Goal: Task Accomplishment & Management: Complete application form

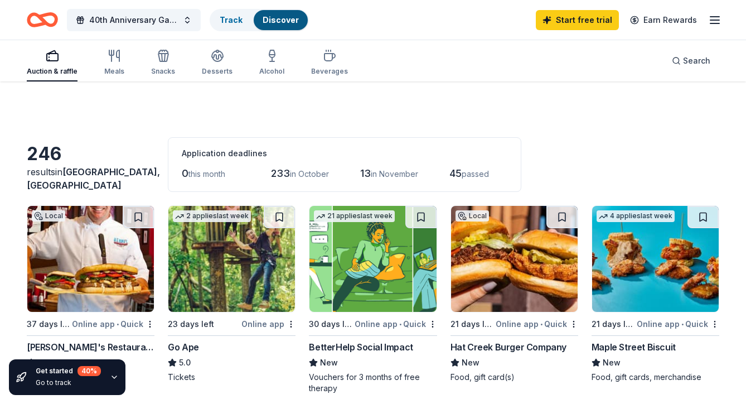
scroll to position [114, 0]
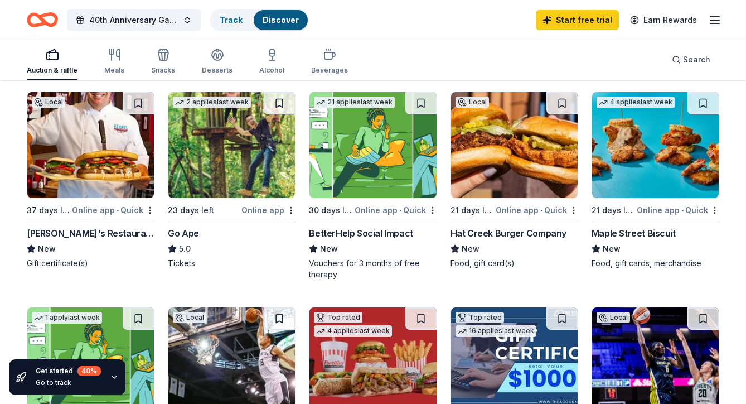
click at [212, 163] on img at bounding box center [231, 145] width 127 height 106
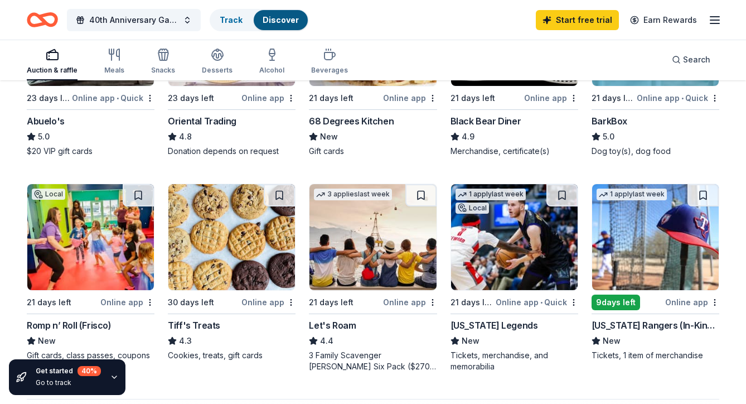
scroll to position [706, 0]
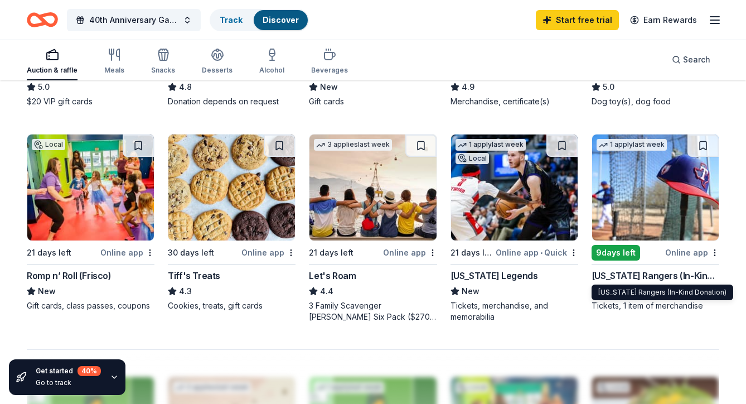
click at [643, 274] on div "Texas Rangers (In-Kind Donation)" at bounding box center [656, 275] width 128 height 13
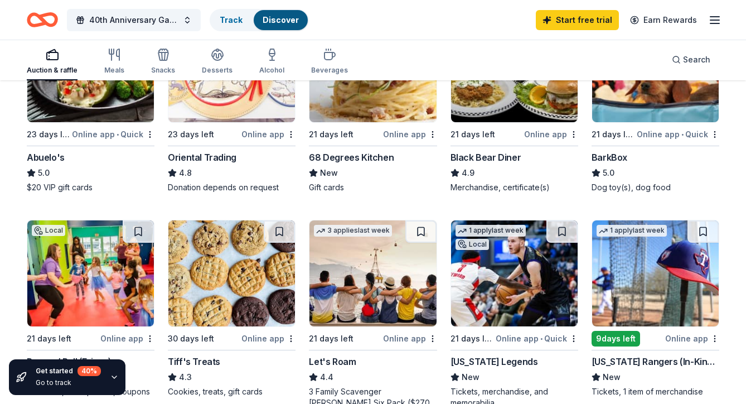
scroll to position [464, 0]
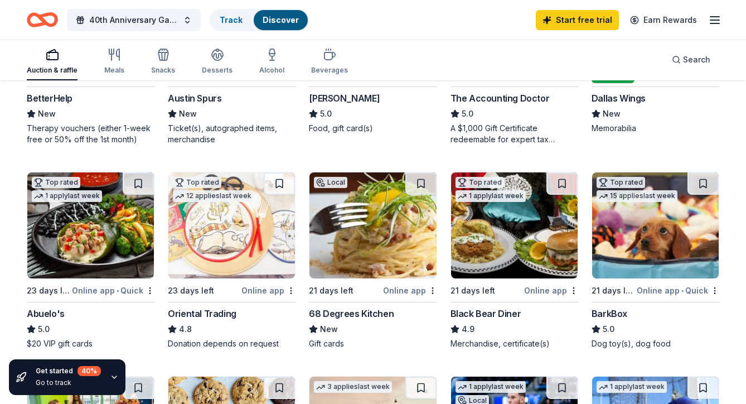
click at [388, 243] on img at bounding box center [373, 225] width 127 height 106
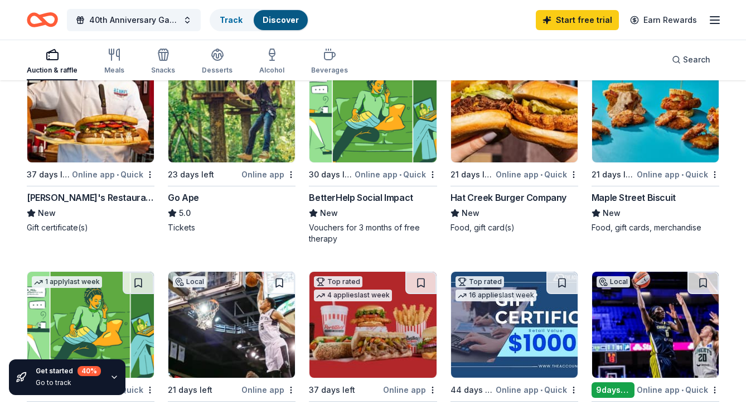
scroll to position [36, 0]
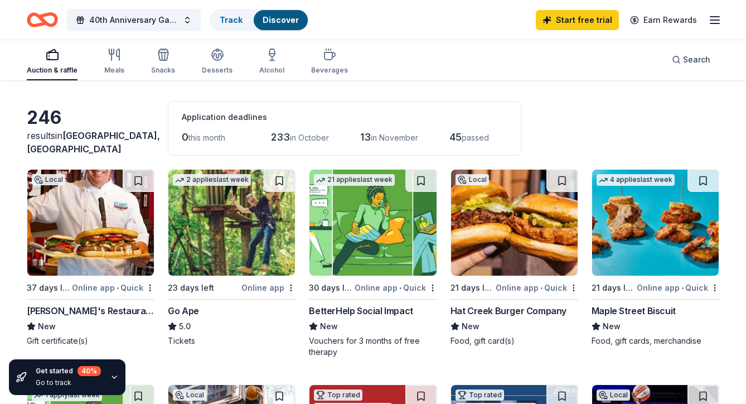
click at [524, 269] on img at bounding box center [514, 223] width 127 height 106
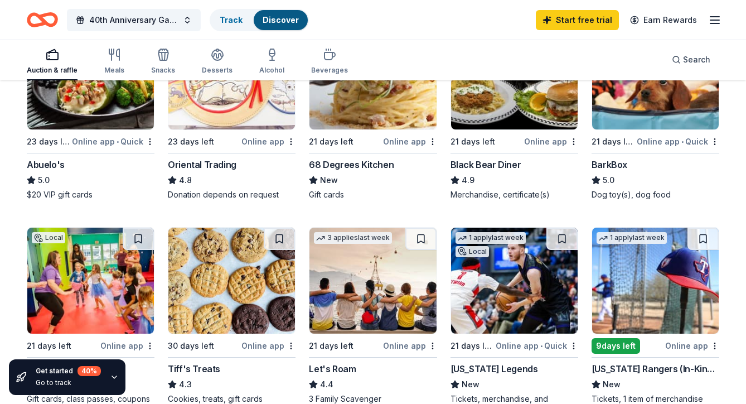
scroll to position [611, 0]
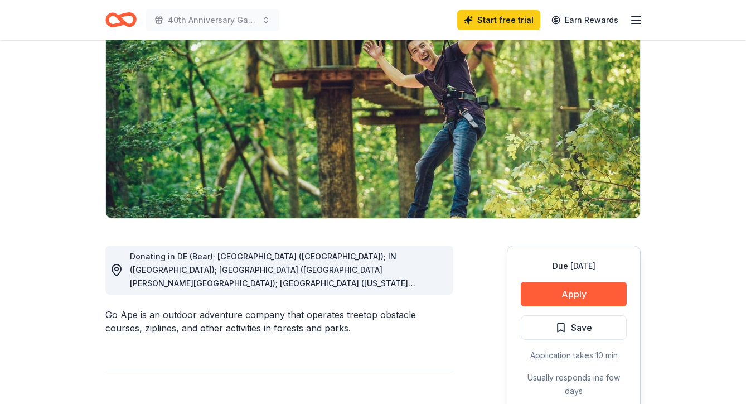
scroll to position [176, 0]
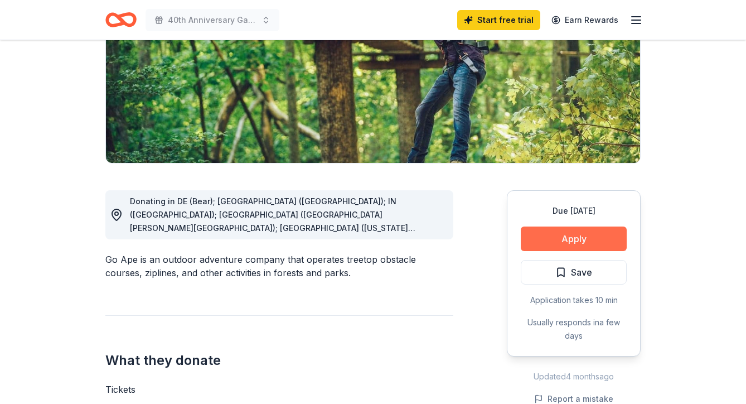
click at [599, 238] on button "Apply" at bounding box center [574, 238] width 106 height 25
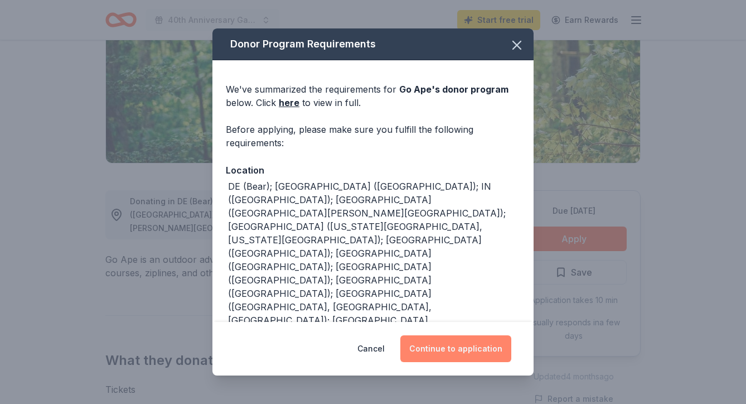
click at [473, 358] on button "Continue to application" at bounding box center [456, 348] width 111 height 27
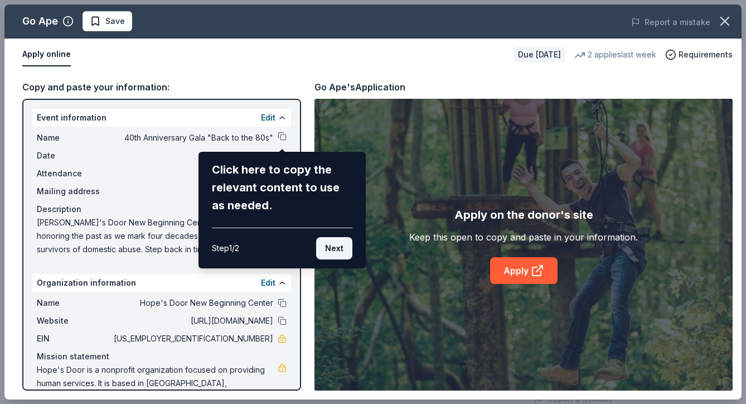
click at [336, 248] on button "Next" at bounding box center [334, 248] width 36 height 22
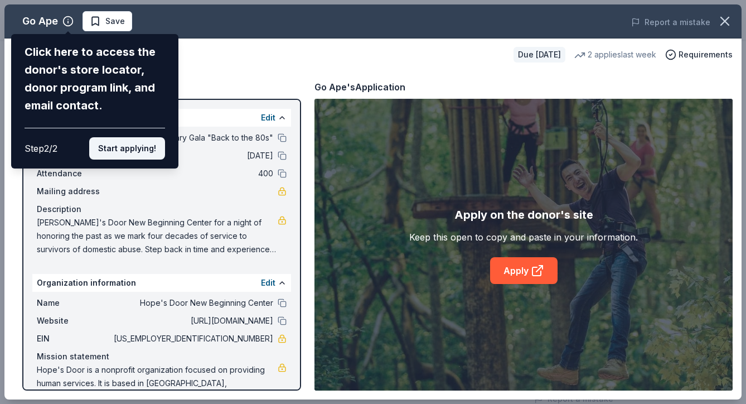
click at [148, 137] on button "Start applying!" at bounding box center [127, 148] width 76 height 22
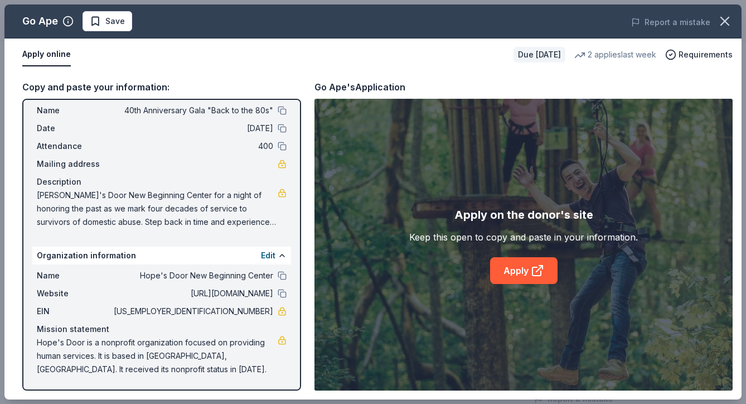
scroll to position [27, 0]
click at [521, 271] on link "Apply" at bounding box center [524, 270] width 68 height 27
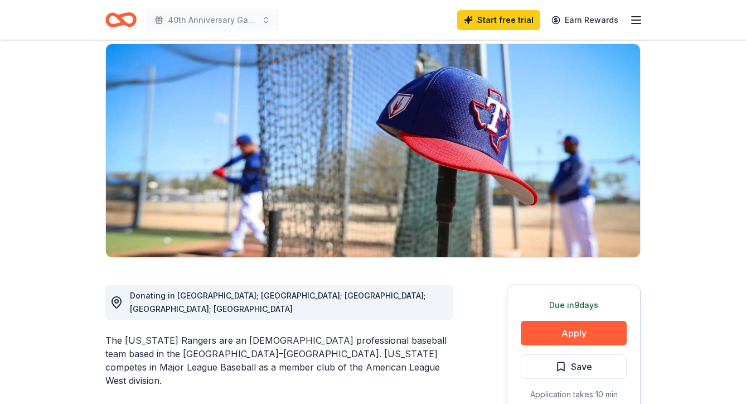
scroll to position [157, 0]
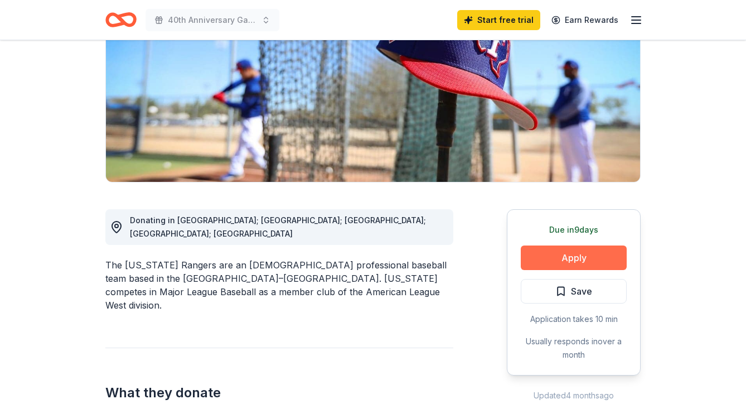
click at [595, 259] on button "Apply" at bounding box center [574, 257] width 106 height 25
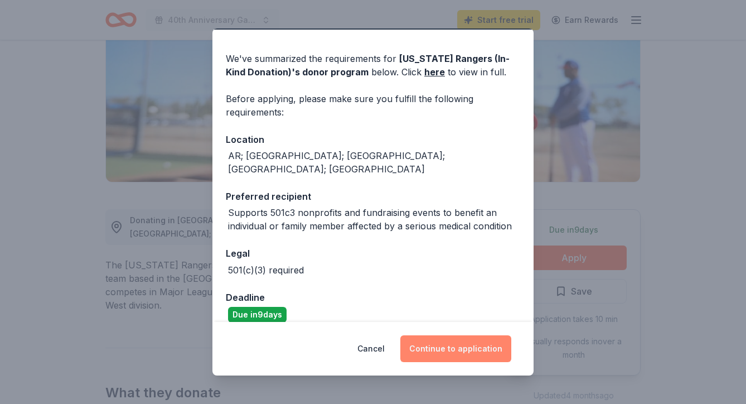
scroll to position [30, 0]
click at [455, 351] on button "Continue to application" at bounding box center [456, 348] width 111 height 27
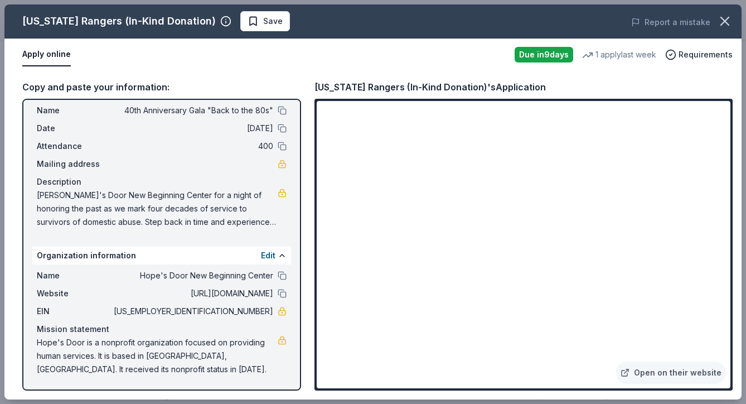
scroll to position [27, 0]
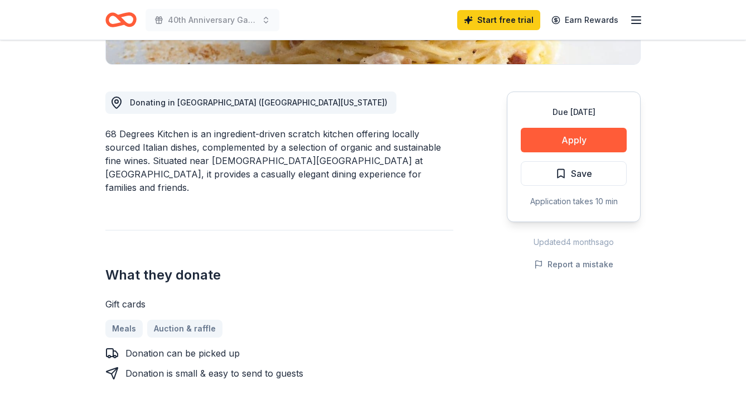
scroll to position [277, 0]
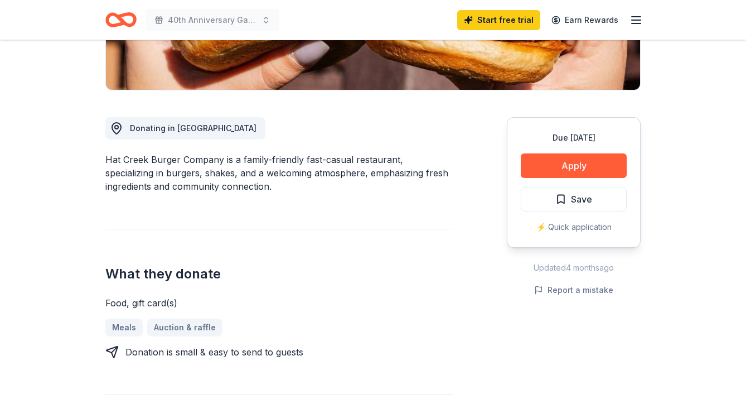
scroll to position [342, 0]
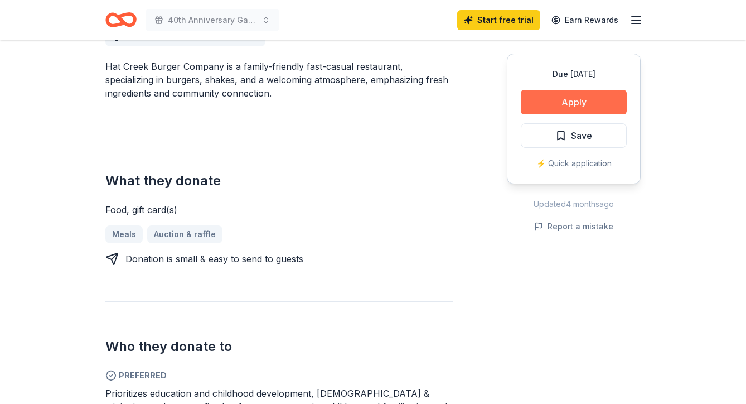
click at [589, 102] on button "Apply" at bounding box center [574, 102] width 106 height 25
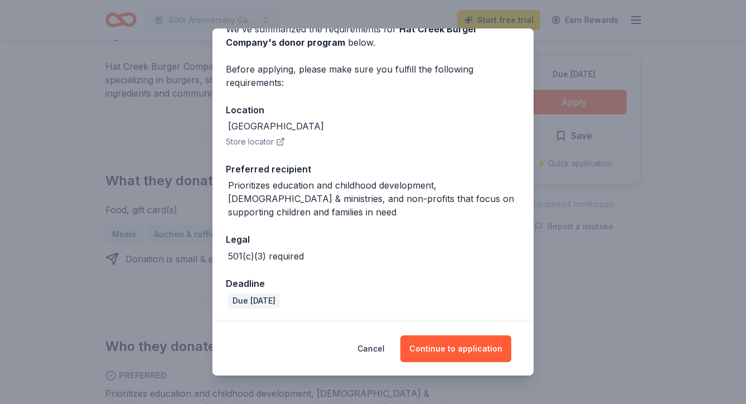
scroll to position [59, 0]
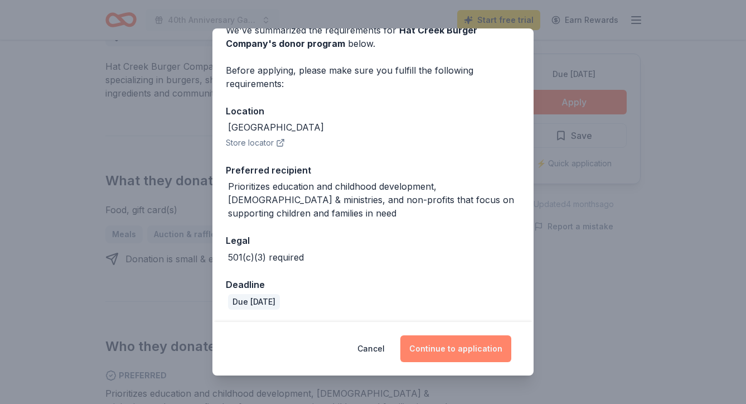
click at [456, 346] on button "Continue to application" at bounding box center [456, 348] width 111 height 27
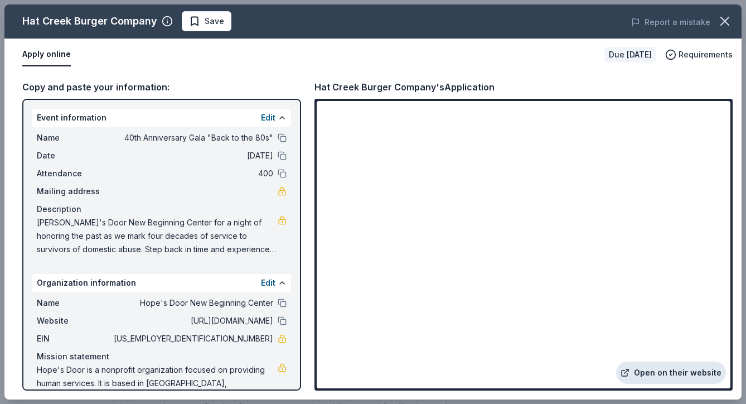
click at [664, 370] on link "Open on their website" at bounding box center [671, 373] width 110 height 22
click at [723, 18] on icon "button" at bounding box center [725, 21] width 16 height 16
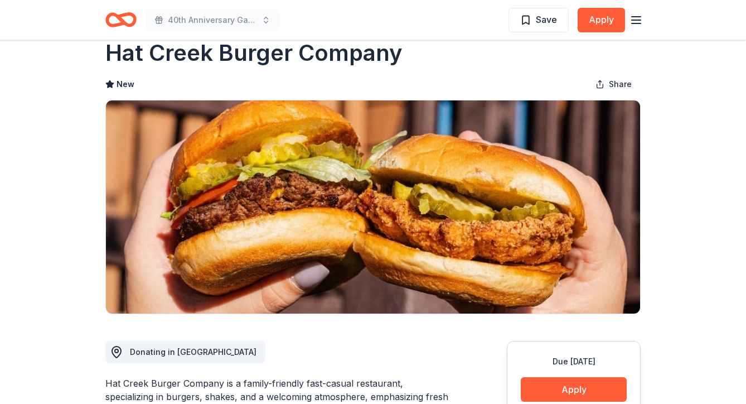
scroll to position [44, 0]
